Goal: Task Accomplishment & Management: Manage account settings

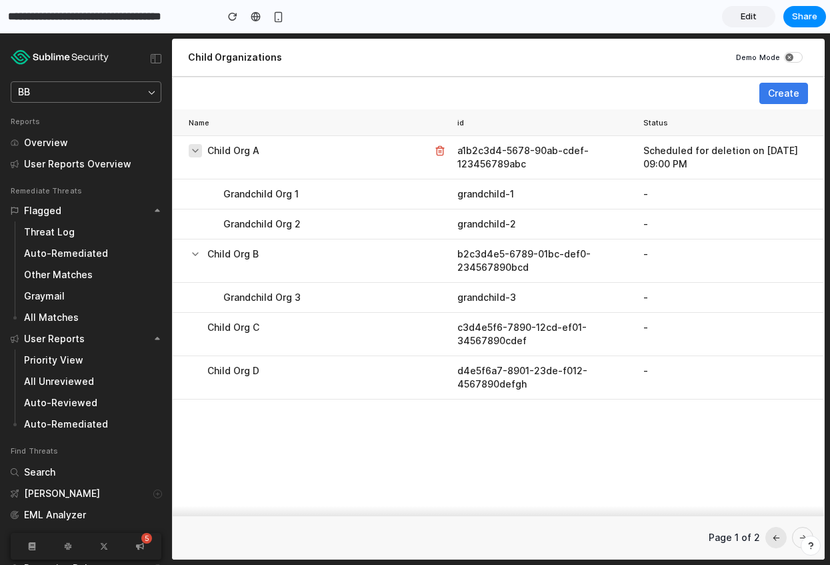
click at [199, 151] on icon at bounding box center [195, 150] width 11 height 11
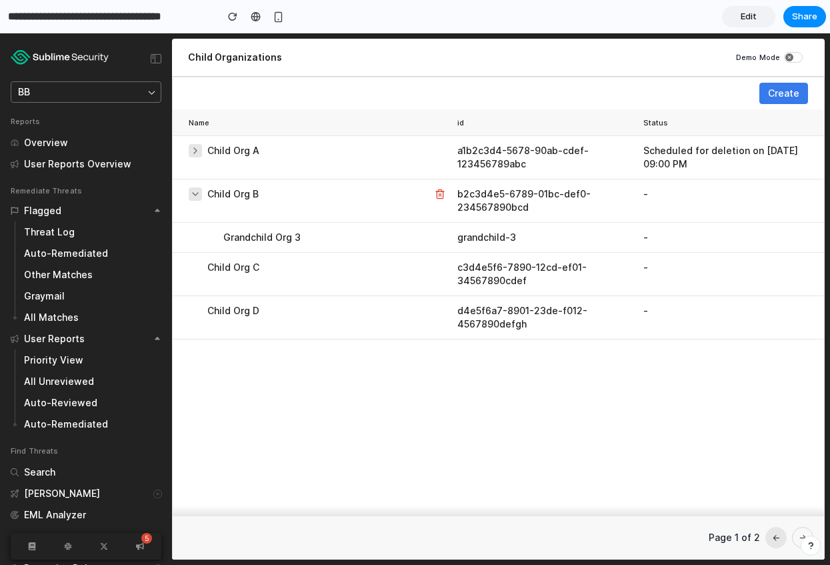
click at [199, 195] on icon at bounding box center [195, 194] width 11 height 11
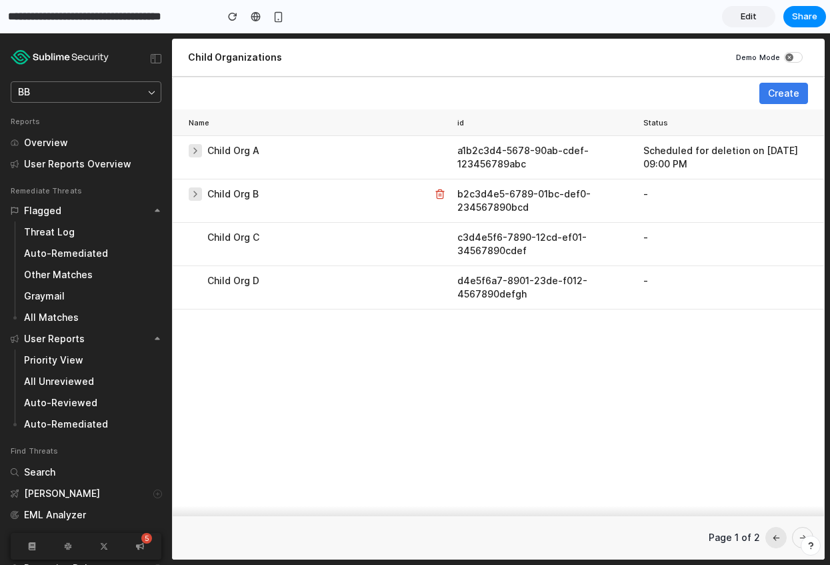
click at [198, 195] on icon at bounding box center [195, 194] width 11 height 11
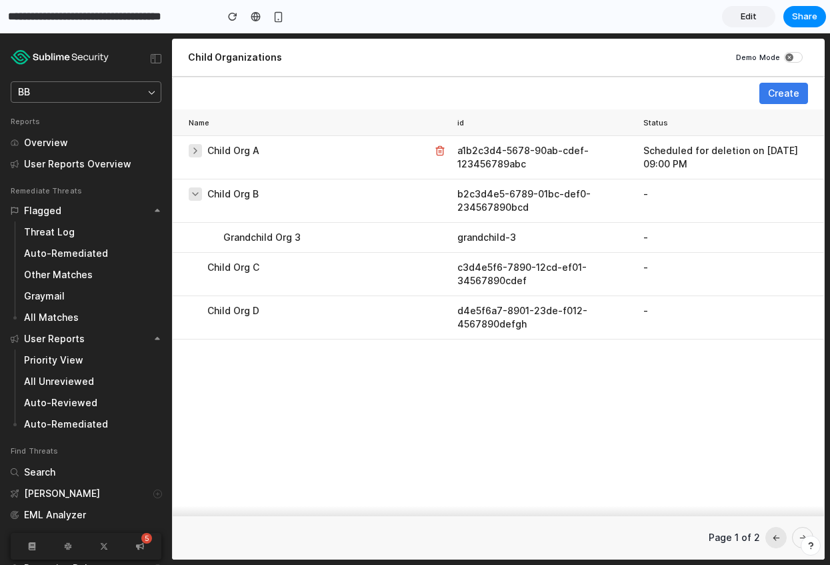
click at [199, 145] on button at bounding box center [195, 150] width 13 height 13
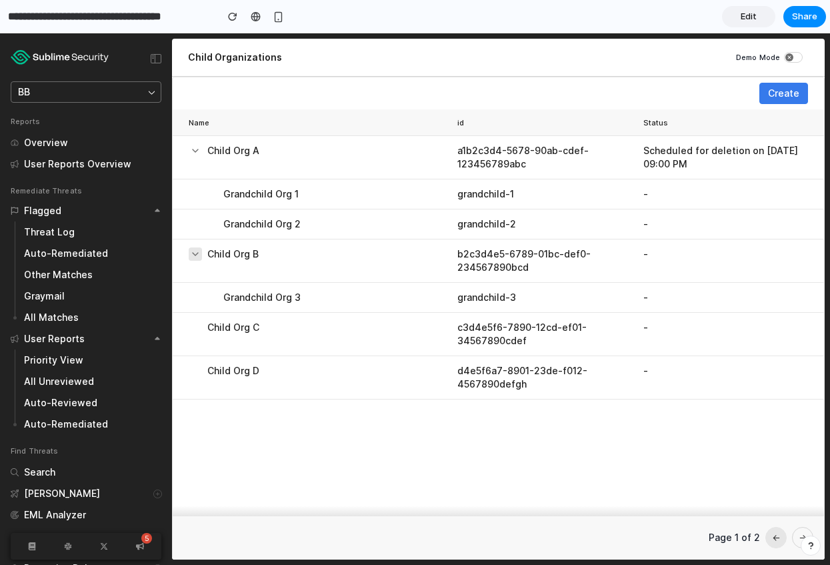
click at [585, 97] on span "Create" at bounding box center [783, 93] width 31 height 13
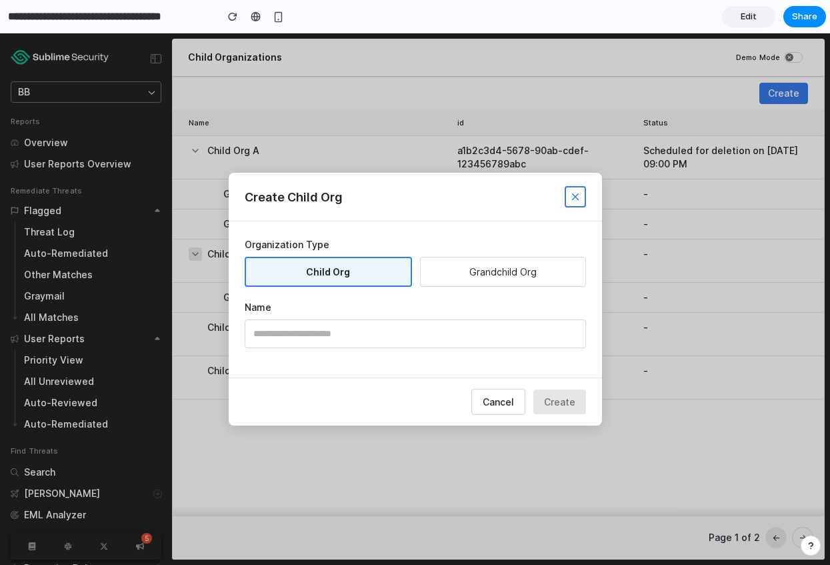
click at [478, 274] on button "Grandchild Org" at bounding box center [503, 272] width 166 height 30
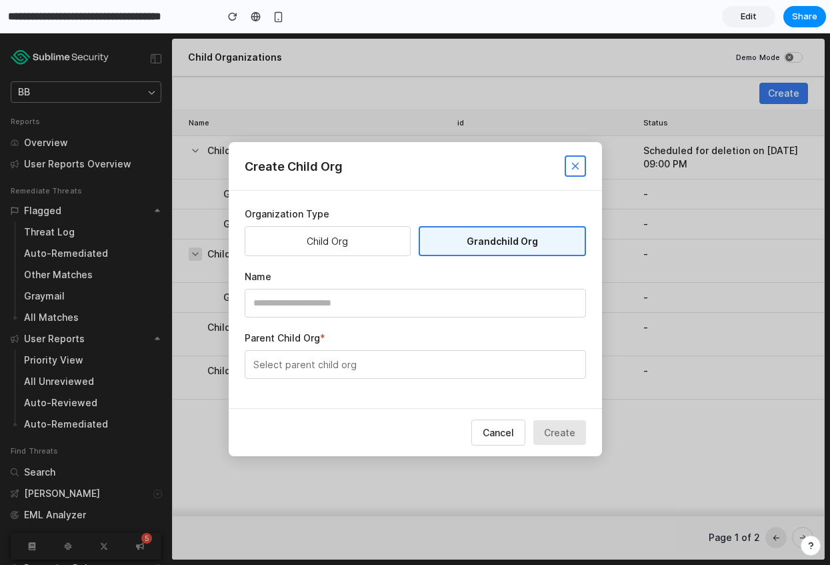
click at [328, 357] on button "Select parent child org" at bounding box center [415, 364] width 341 height 29
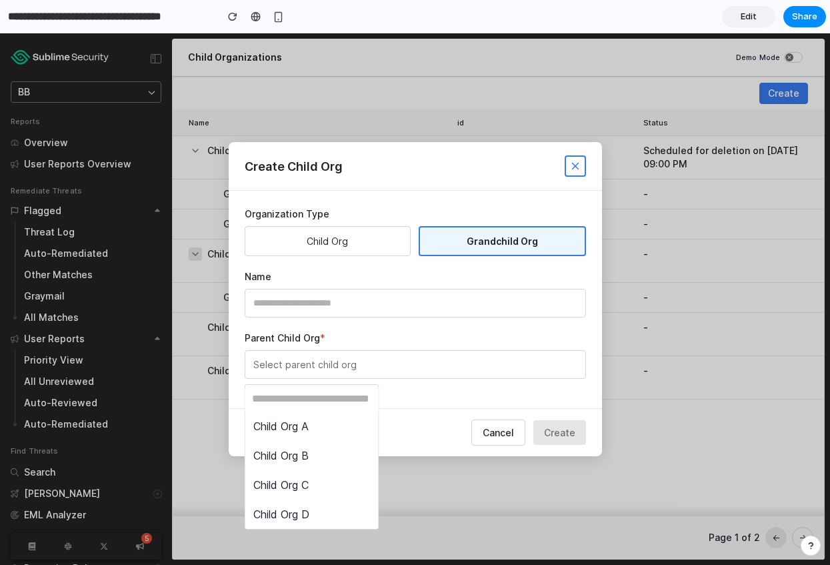
click at [489, 427] on div "Child Org A Child Org B Child Org C Child Org D" at bounding box center [415, 298] width 830 height 531
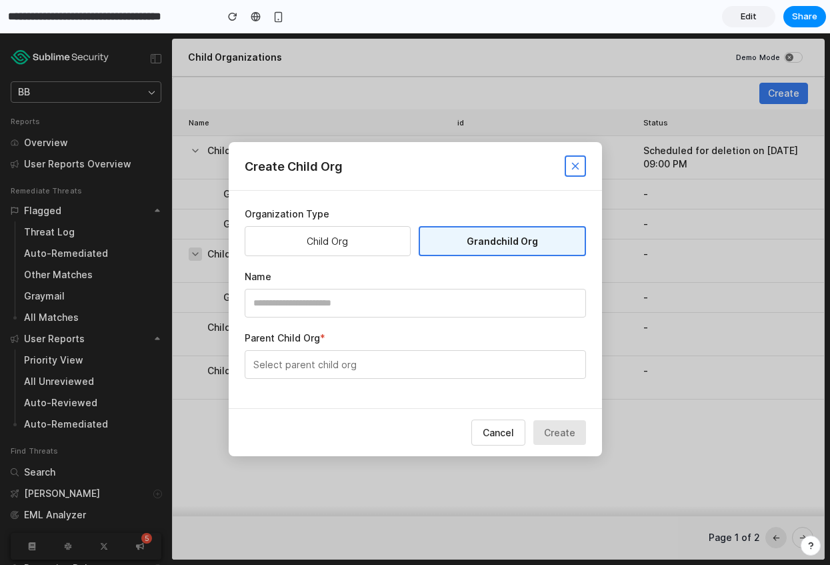
click at [489, 431] on span "Cancel" at bounding box center [498, 432] width 31 height 11
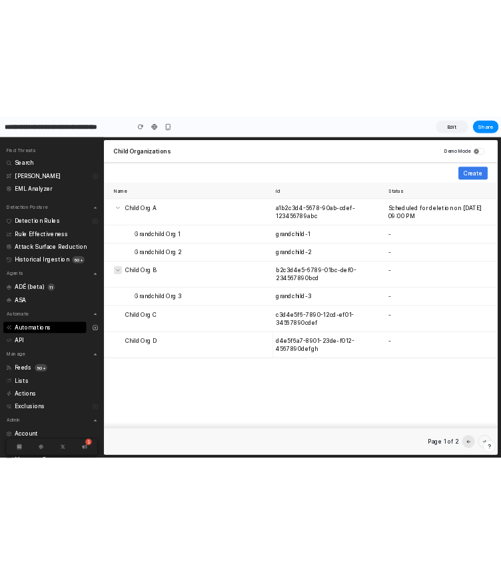
scroll to position [430, 0]
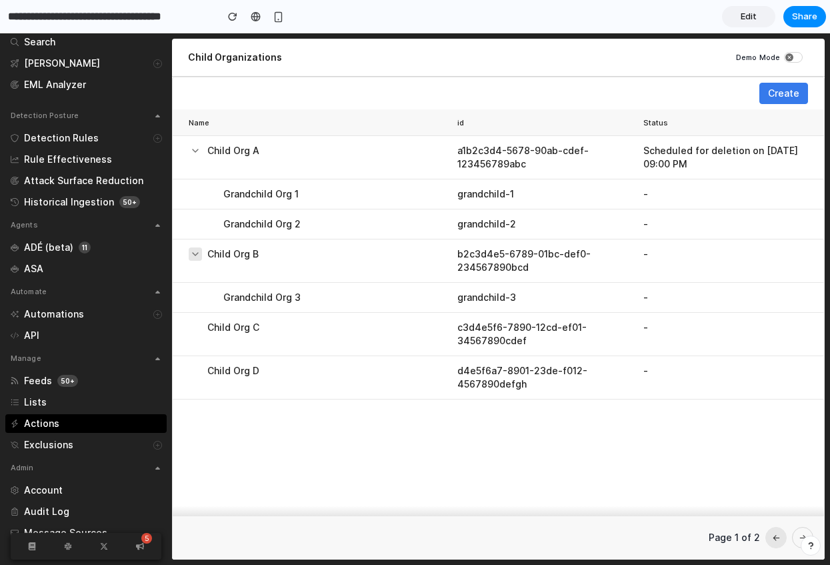
click at [90, 419] on div "Actions" at bounding box center [85, 423] width 161 height 19
click at [88, 427] on div "Actions" at bounding box center [85, 423] width 161 height 19
click at [64, 426] on div "Actions" at bounding box center [85, 423] width 161 height 19
click at [49, 422] on div "Actions" at bounding box center [41, 423] width 35 height 13
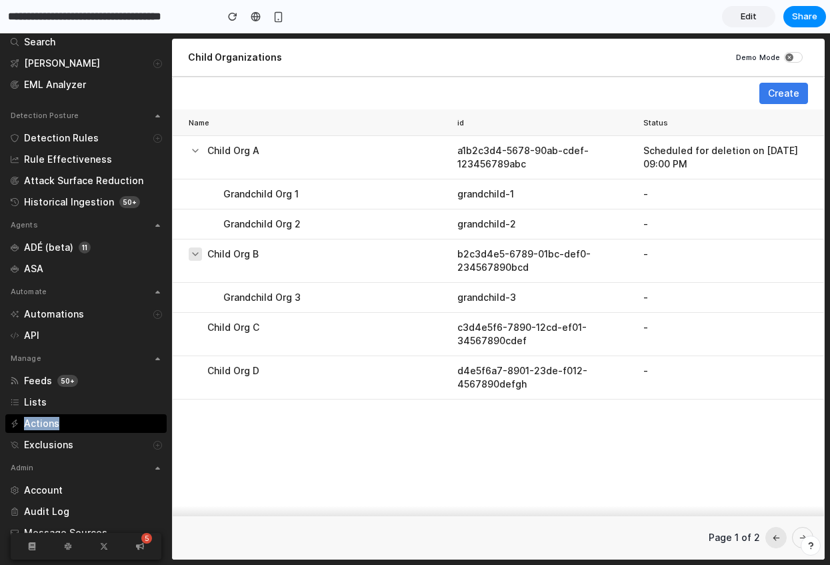
click at [58, 421] on div "Actions" at bounding box center [85, 423] width 161 height 19
